Goal: Information Seeking & Learning: Understand process/instructions

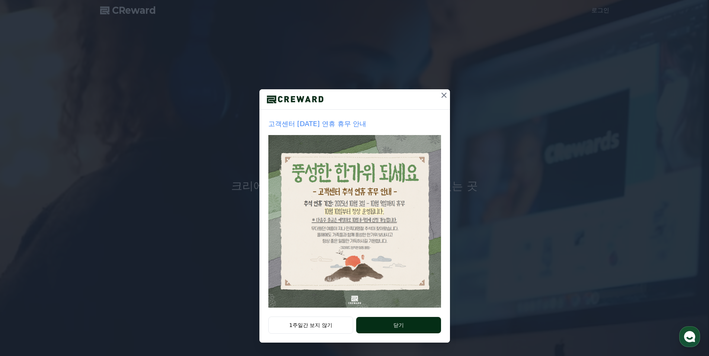
click at [383, 322] on button "닫기" at bounding box center [398, 325] width 84 height 16
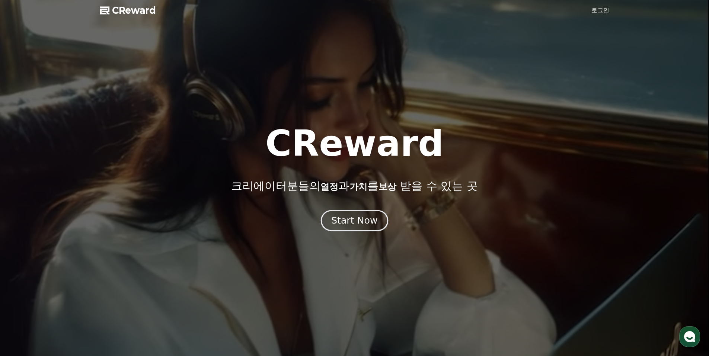
click at [355, 224] on div "Start Now" at bounding box center [354, 220] width 46 height 13
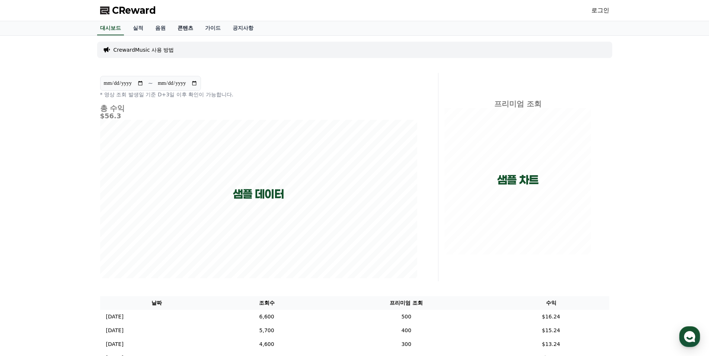
click at [181, 28] on link "콘텐츠" at bounding box center [186, 28] width 28 height 14
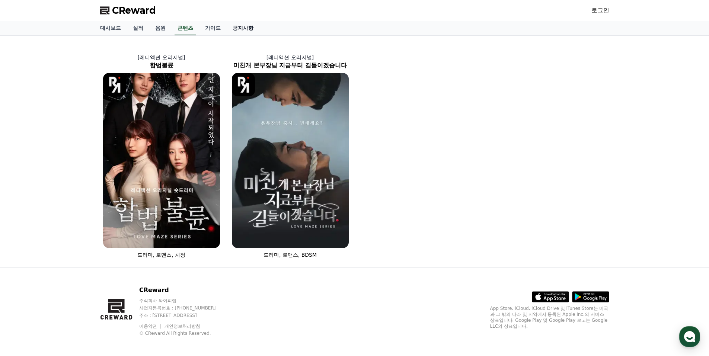
click at [238, 27] on link "공지사항" at bounding box center [243, 28] width 33 height 14
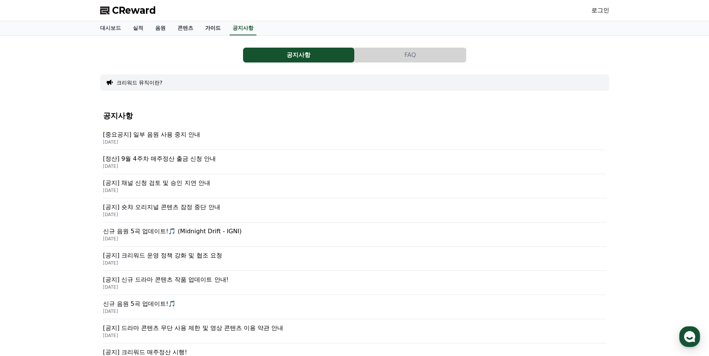
click at [218, 29] on link "가이드" at bounding box center [213, 28] width 28 height 14
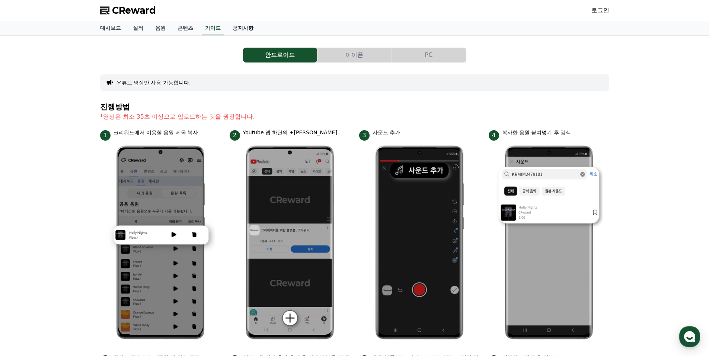
click at [237, 30] on link "공지사항" at bounding box center [243, 28] width 33 height 14
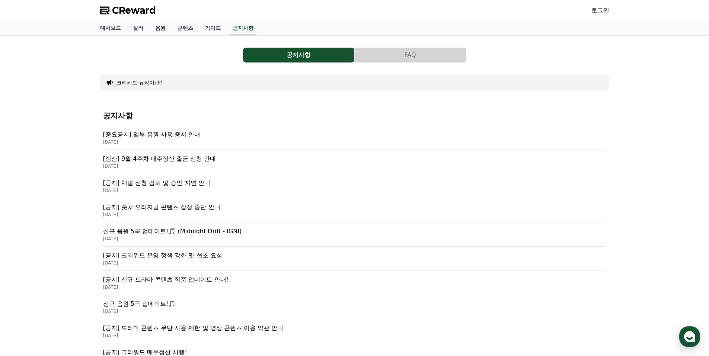
click at [158, 27] on link "음원" at bounding box center [160, 28] width 22 height 14
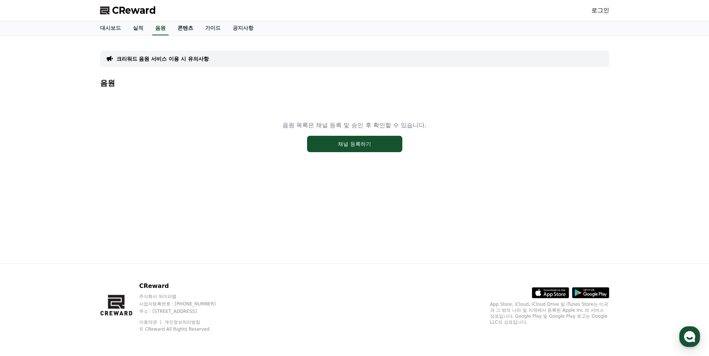
click at [182, 29] on link "콘텐츠" at bounding box center [186, 28] width 28 height 14
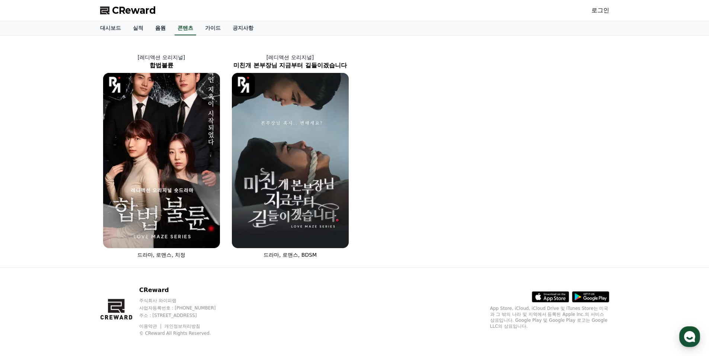
click at [166, 28] on link "음원" at bounding box center [160, 28] width 22 height 14
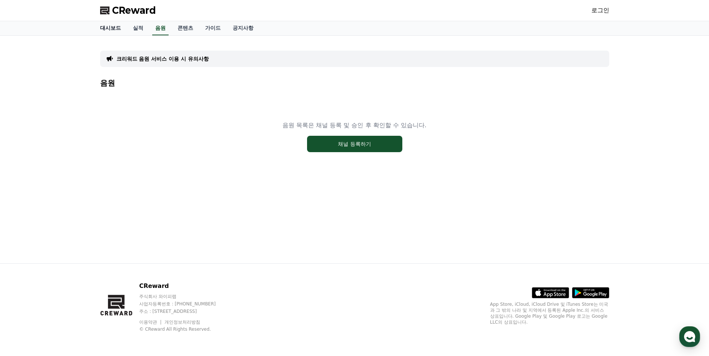
click at [105, 28] on link "대시보드" at bounding box center [110, 28] width 33 height 14
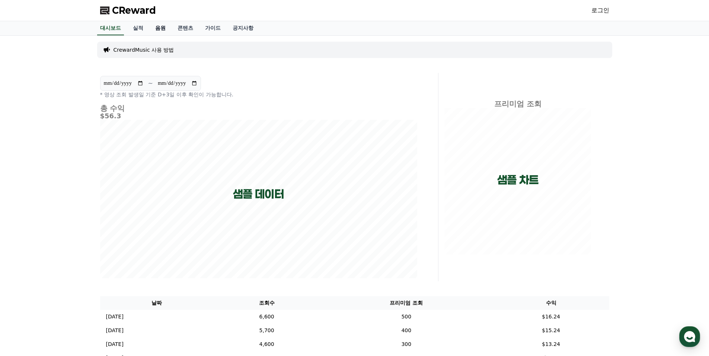
click at [163, 28] on link "음원" at bounding box center [160, 28] width 22 height 14
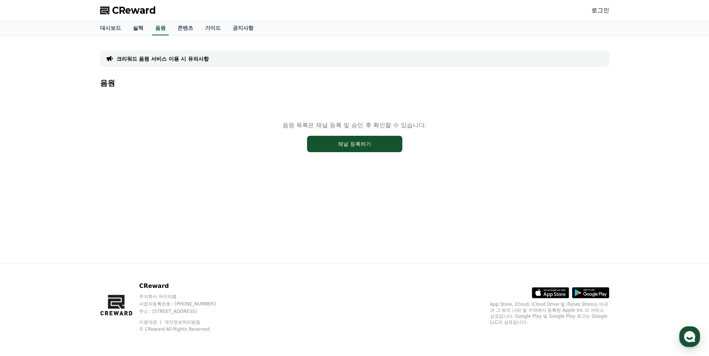
click at [144, 29] on link "실적" at bounding box center [138, 28] width 22 height 14
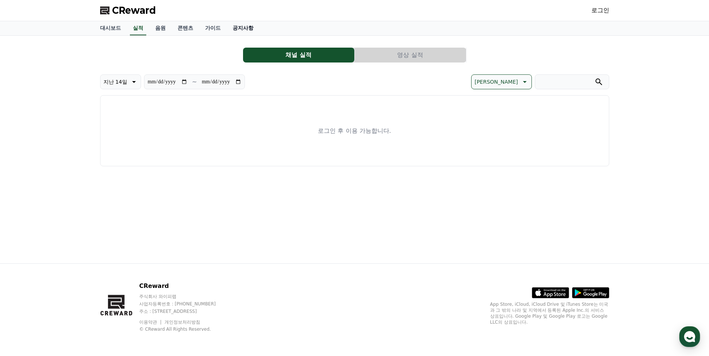
click at [251, 25] on link "공지사항" at bounding box center [243, 28] width 33 height 14
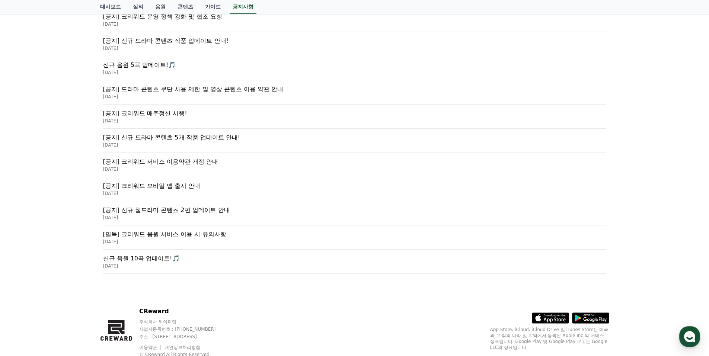
scroll to position [261, 0]
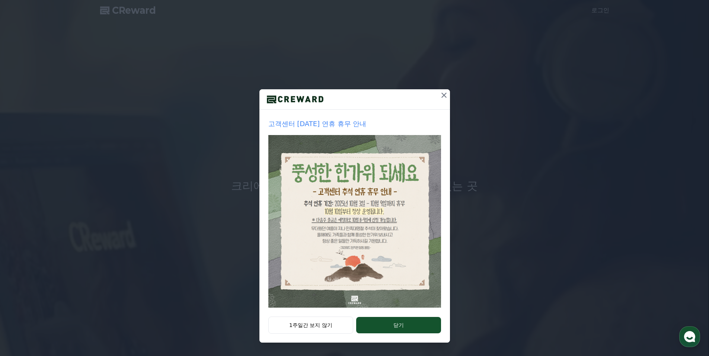
click at [380, 327] on button "닫기" at bounding box center [398, 325] width 84 height 16
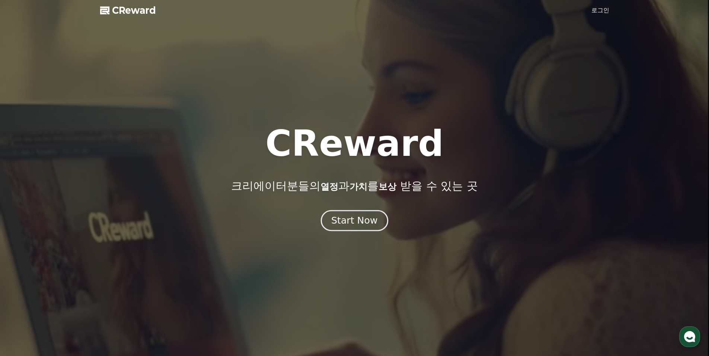
click at [355, 229] on button "Start Now" at bounding box center [354, 220] width 67 height 21
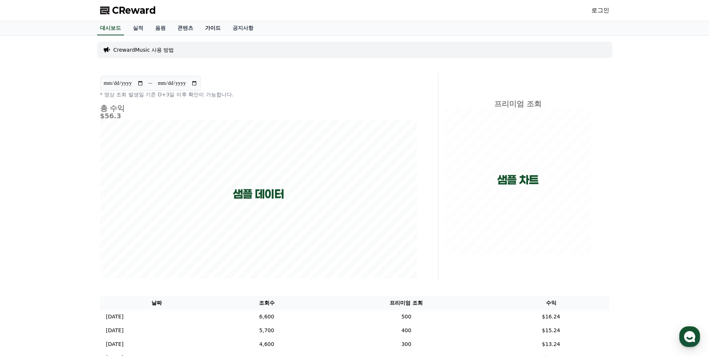
click at [211, 27] on link "가이드" at bounding box center [213, 28] width 28 height 14
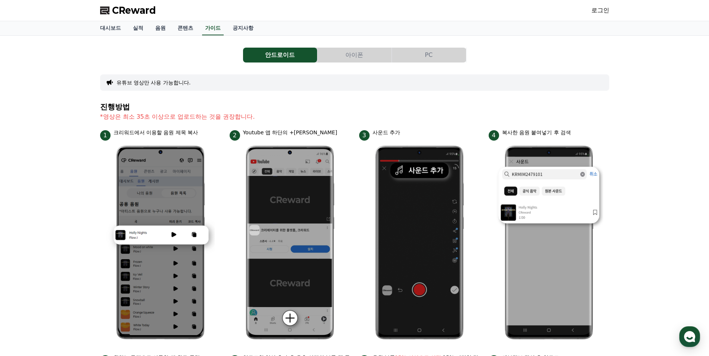
click at [427, 55] on button "PC" at bounding box center [429, 55] width 74 height 15
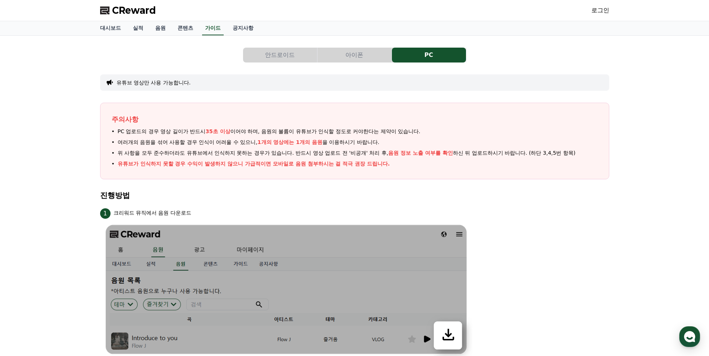
click at [298, 60] on button "안드로이드" at bounding box center [280, 55] width 74 height 15
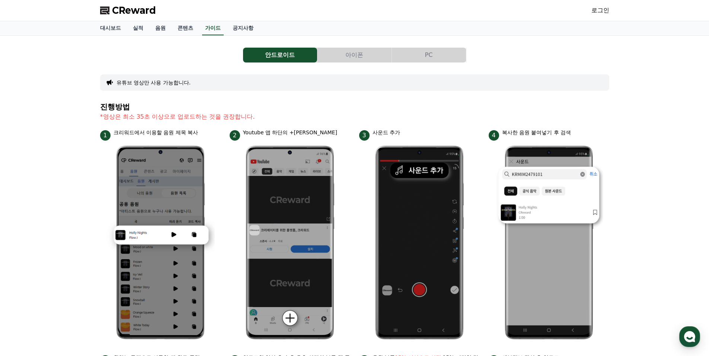
click at [409, 58] on button "PC" at bounding box center [429, 55] width 74 height 15
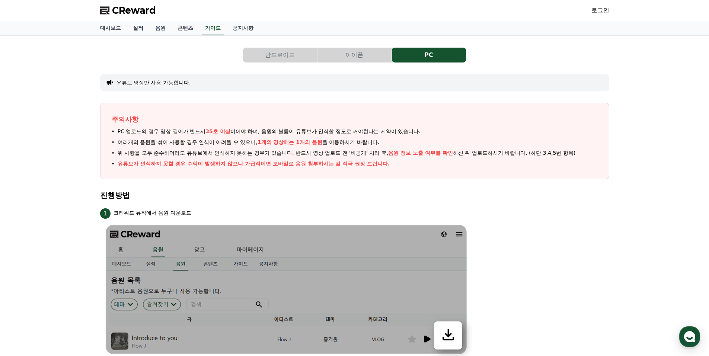
click at [132, 26] on link "실적" at bounding box center [138, 28] width 22 height 14
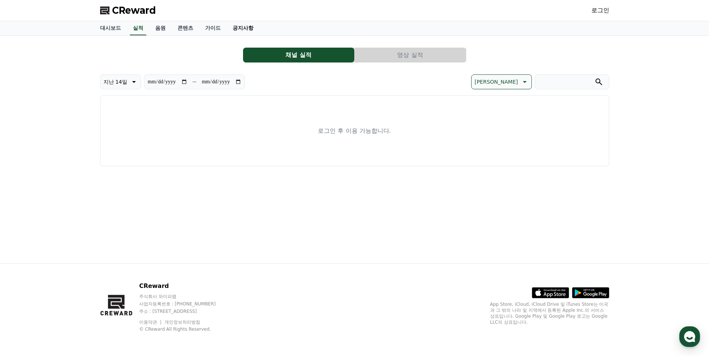
click at [249, 27] on link "공지사항" at bounding box center [243, 28] width 33 height 14
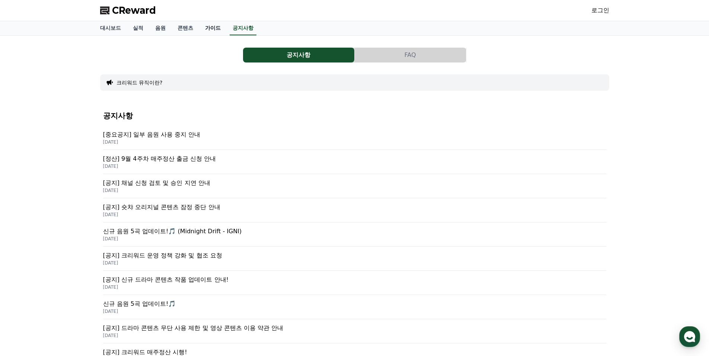
click at [215, 29] on link "가이드" at bounding box center [213, 28] width 28 height 14
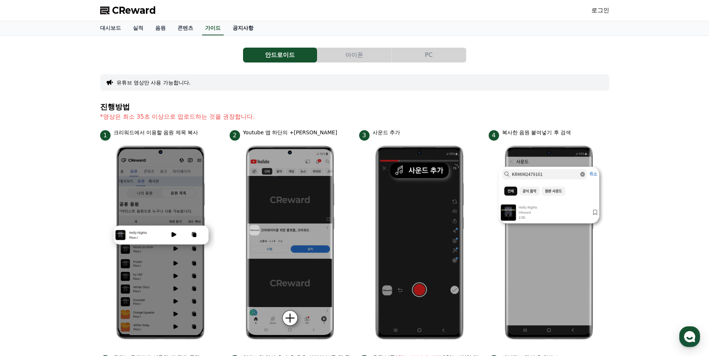
click at [249, 30] on link "공지사항" at bounding box center [243, 28] width 33 height 14
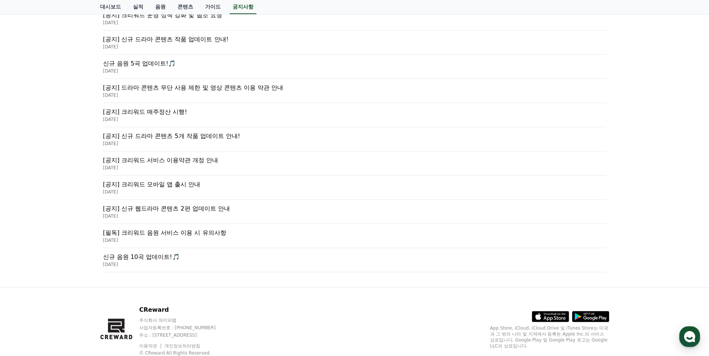
scroll to position [264, 0]
